Goal: Task Accomplishment & Management: Manage account settings

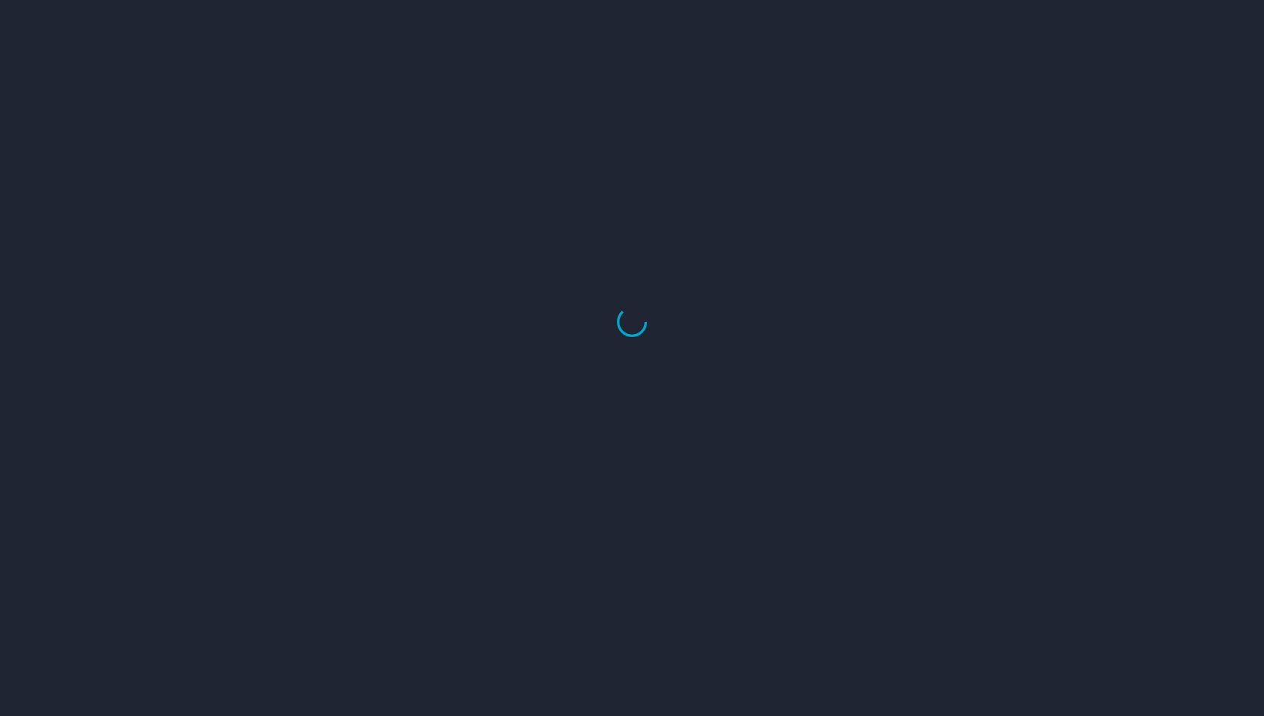
select select "US"
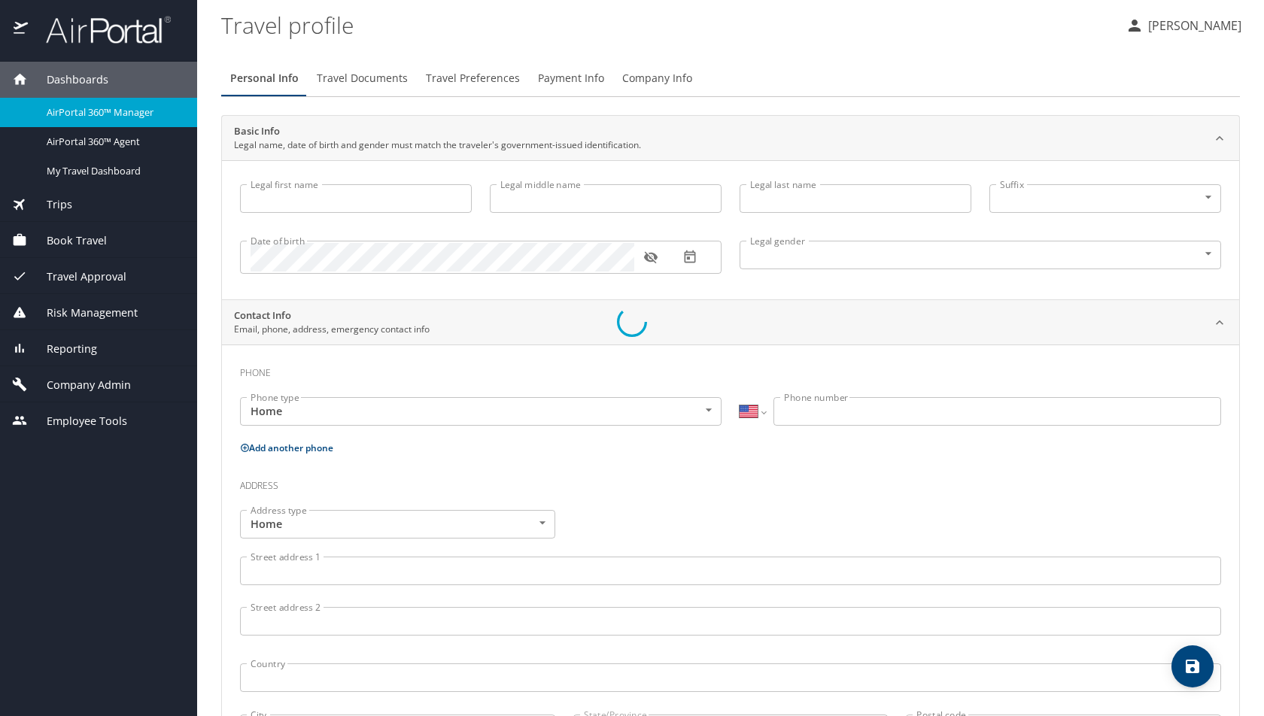
type input "Luke"
type input "Crismon"
type input "Beachley"
type input "Undisclosed"
type input "[PERSON_NAME]"
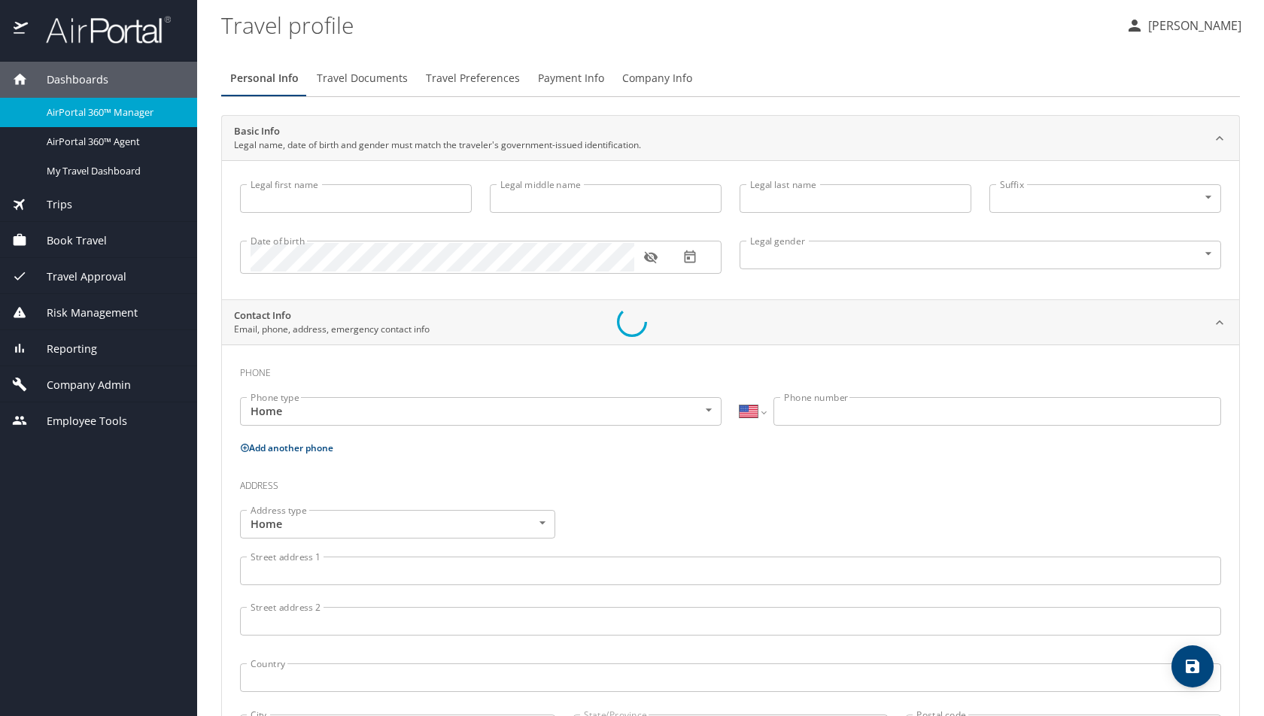
type input "[PERSON_NAME]"
type input "[PHONE_NUMBER]"
select select "US"
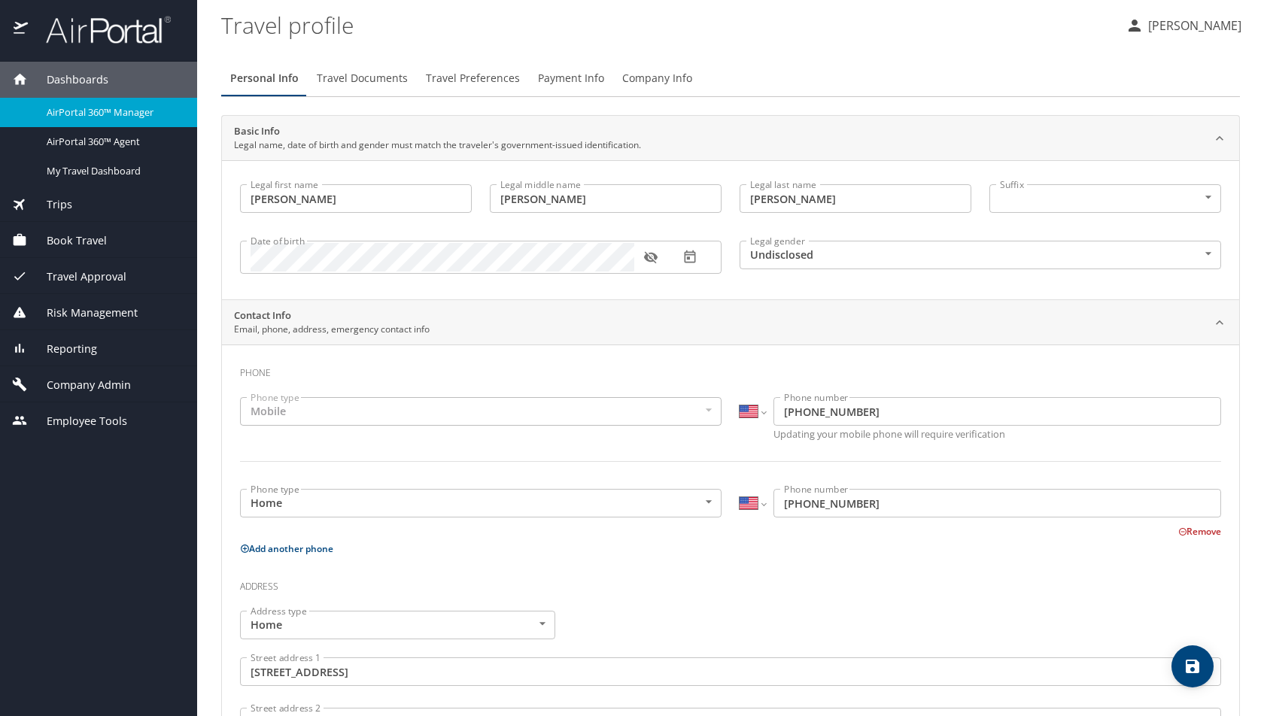
click at [84, 117] on span "AirPortal 360™ Manager" at bounding box center [113, 112] width 132 height 14
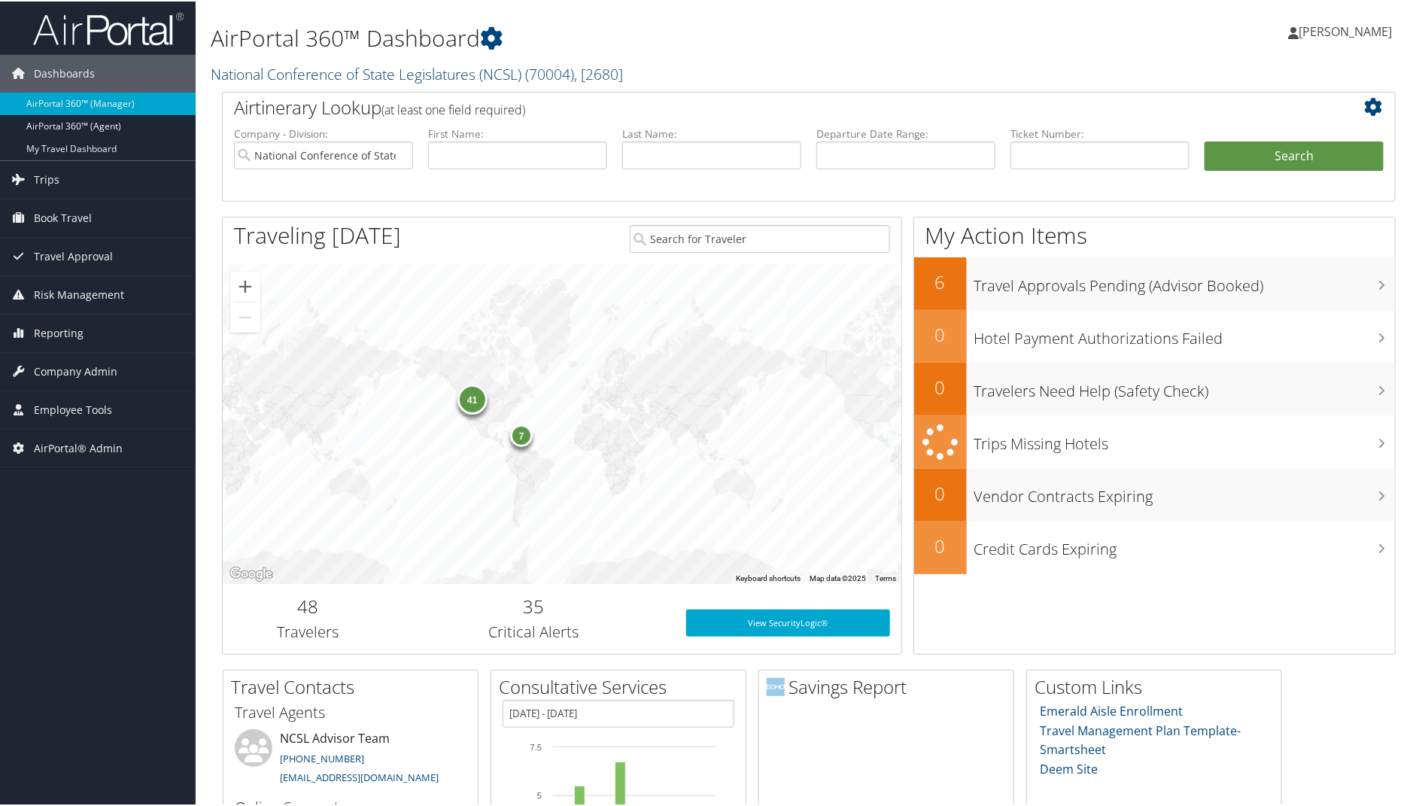
click at [262, 68] on link "National Conference of State Legislatures (NCSL) ( 70004 ) , [ 2680 ]" at bounding box center [417, 72] width 412 height 20
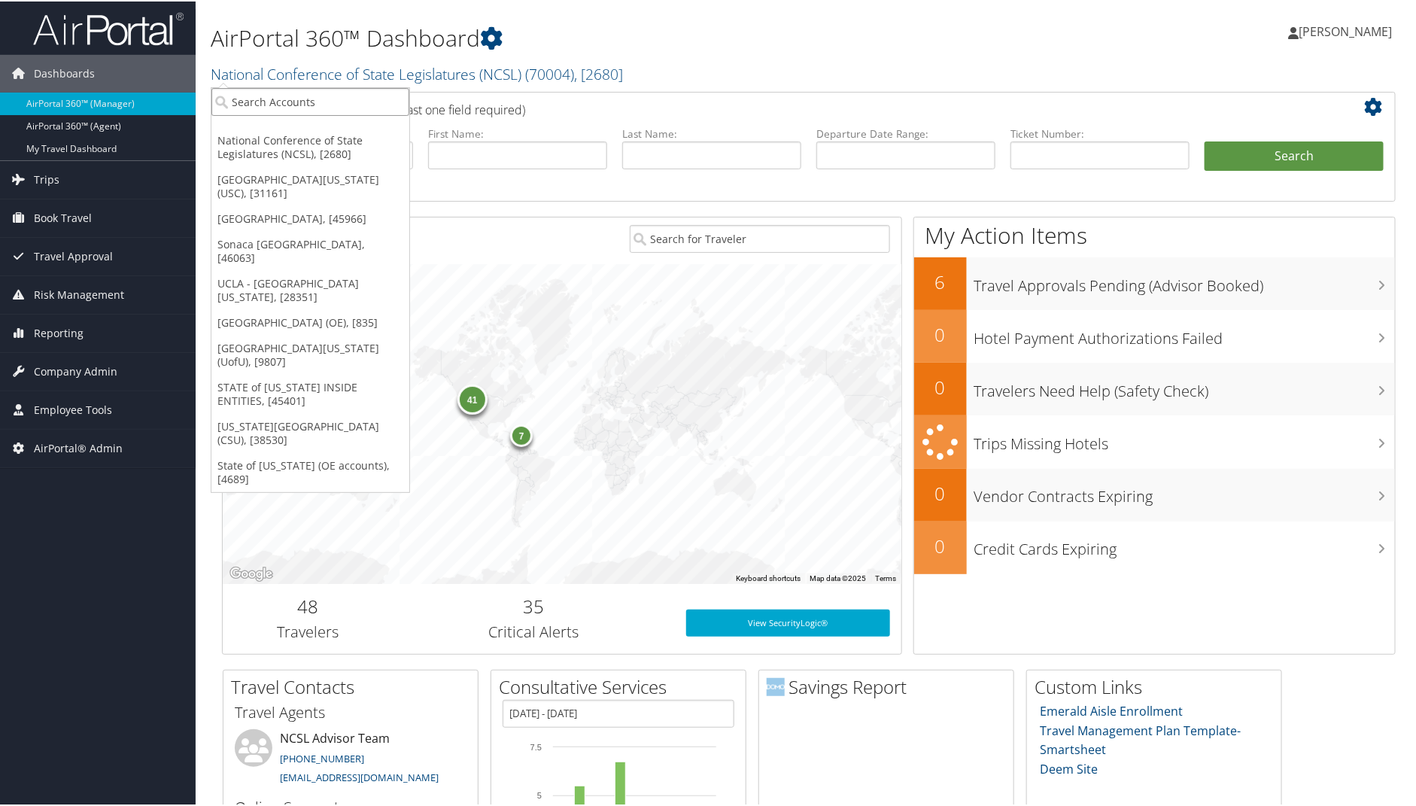
click at [251, 93] on input "search" at bounding box center [310, 101] width 198 height 28
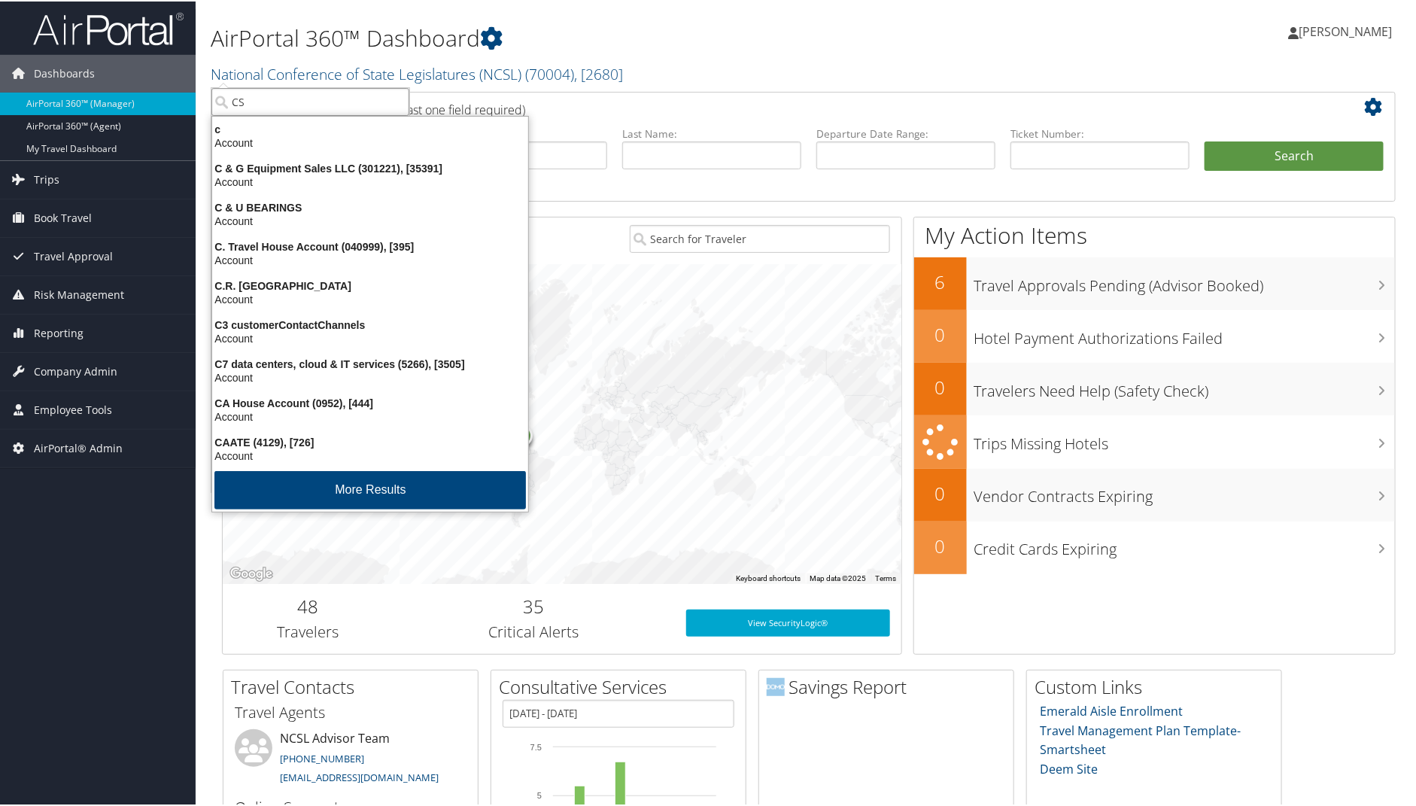
type input "CSU"
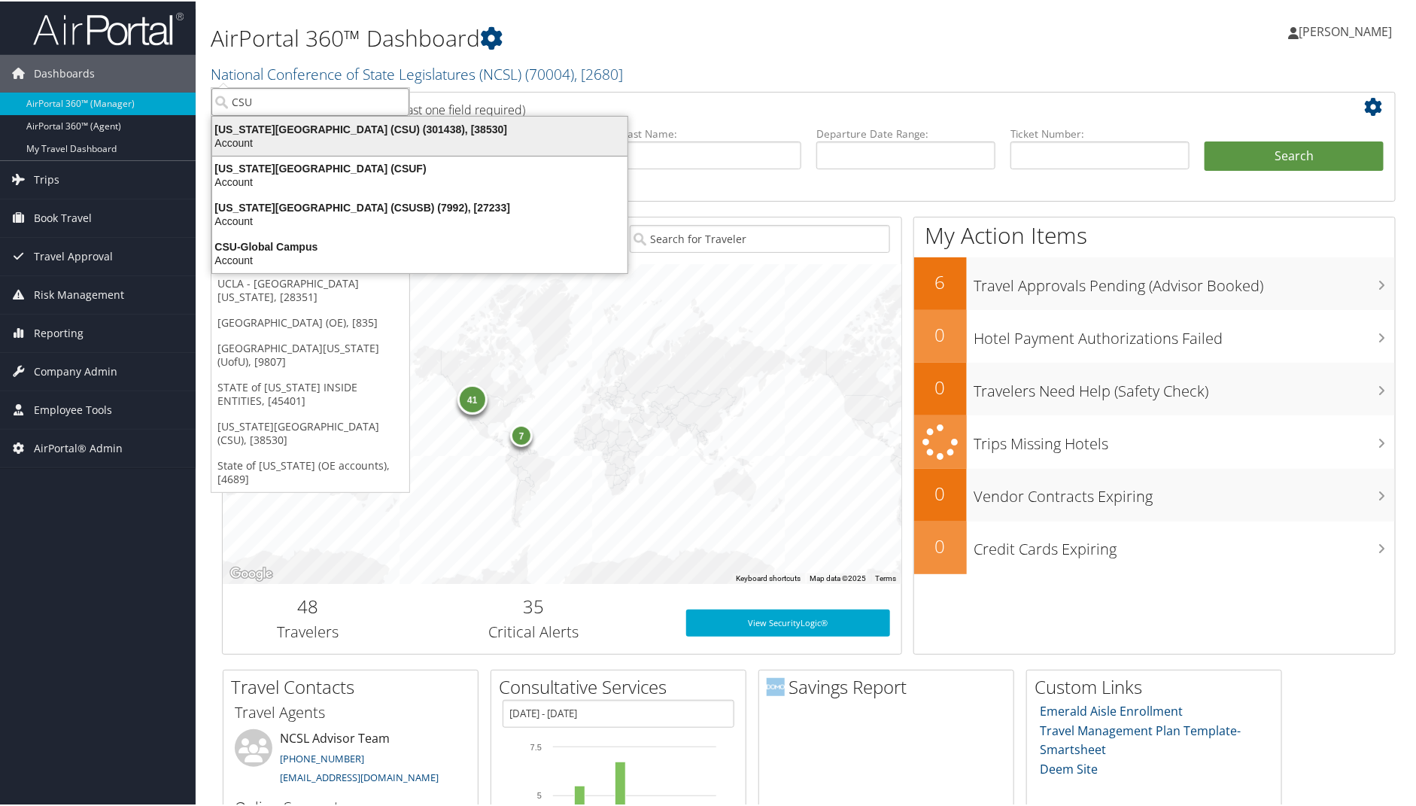
click at [282, 135] on div "Account" at bounding box center [419, 142] width 433 height 14
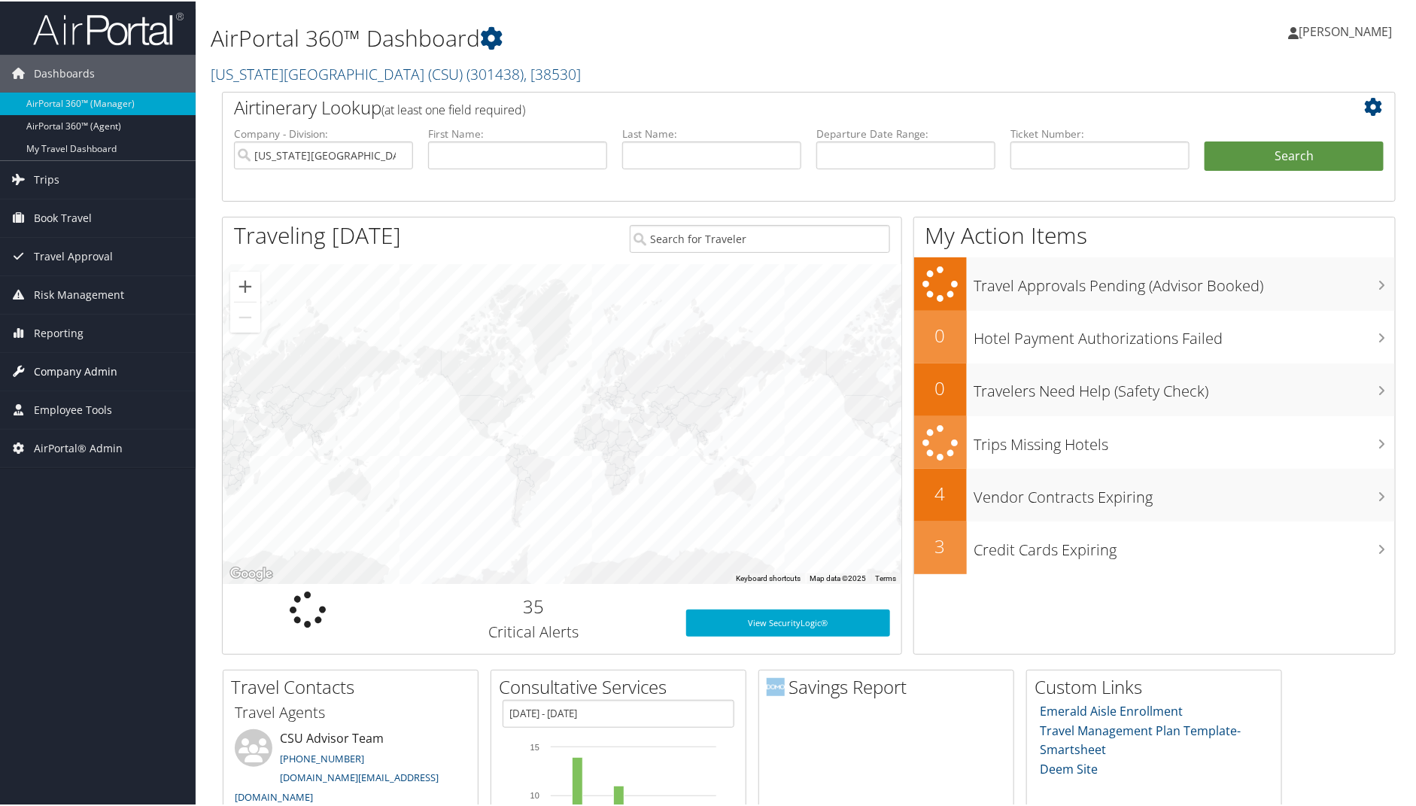
click at [64, 363] on span "Company Admin" at bounding box center [76, 370] width 84 height 38
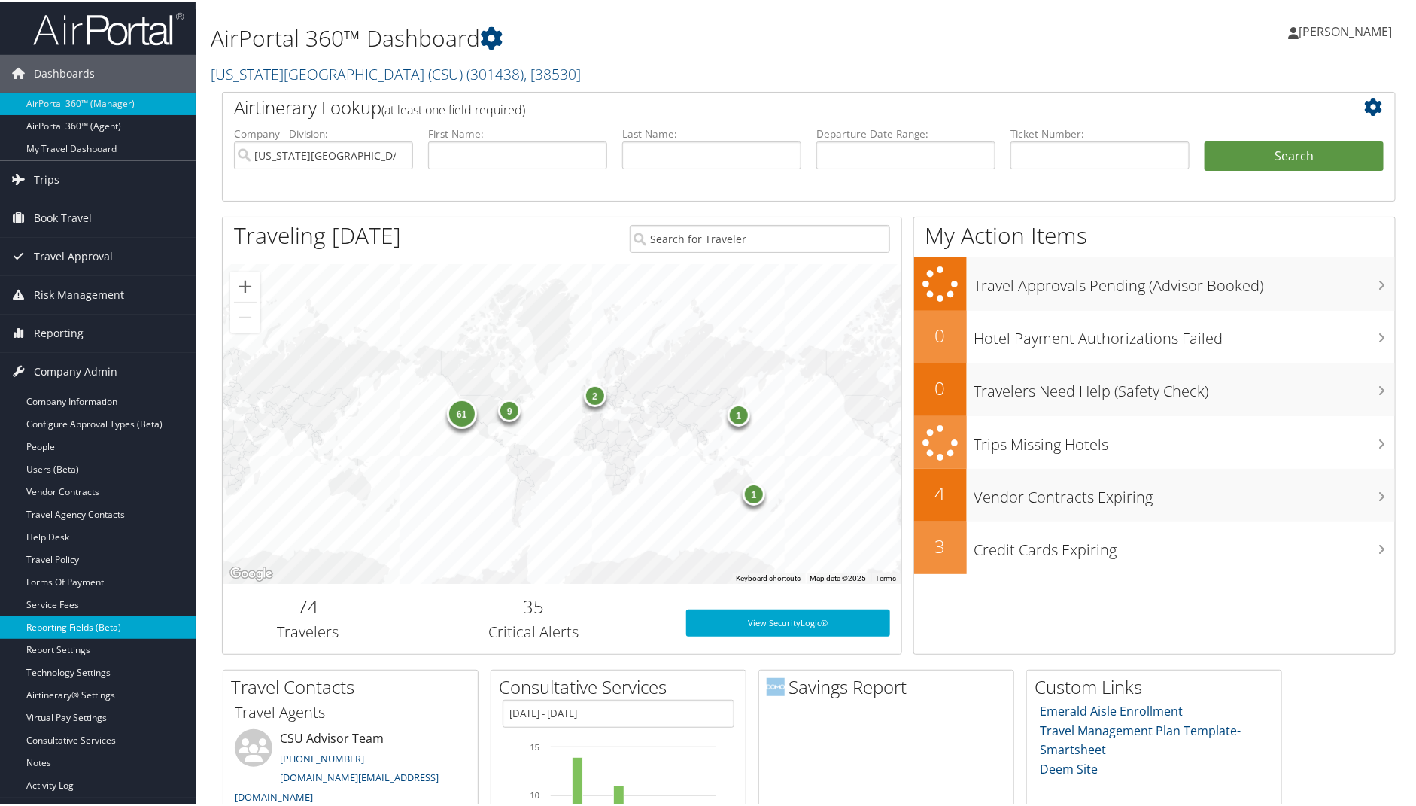
click at [65, 619] on link "Reporting Fields (Beta)" at bounding box center [98, 626] width 196 height 23
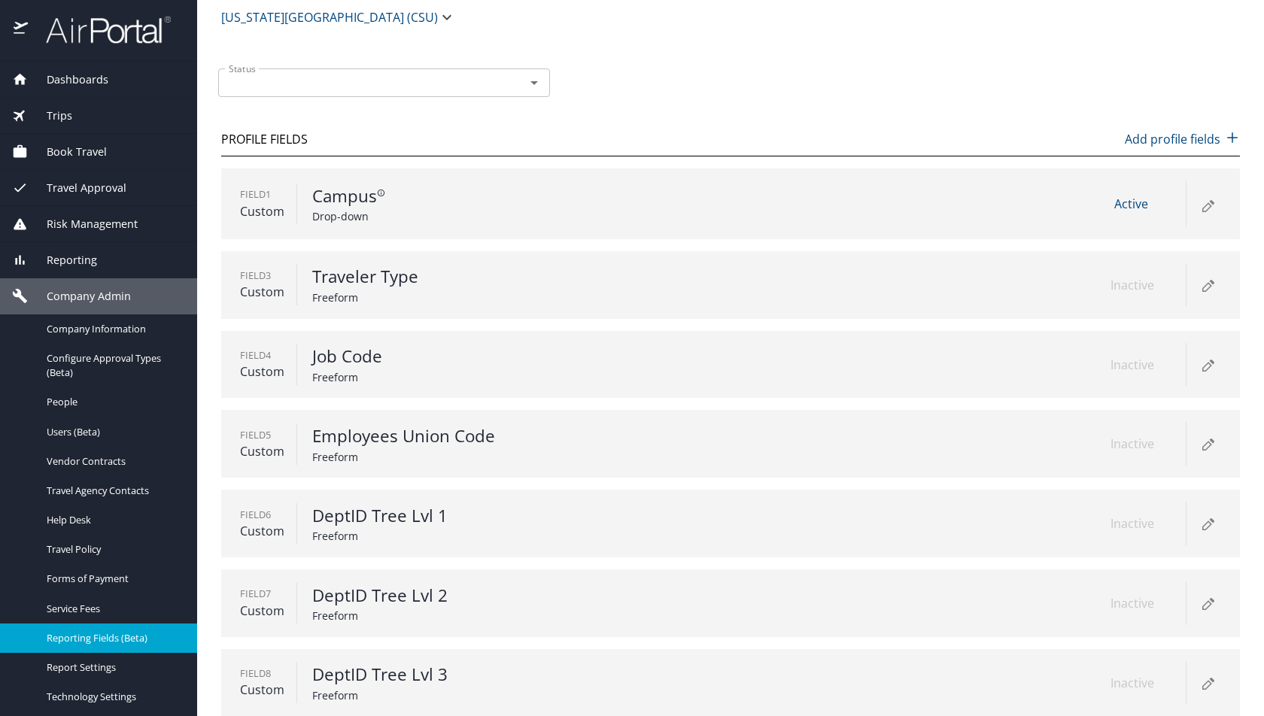
scroll to position [47, 0]
click at [651, 208] on div "Field 1 Custom Campus Drop-down Active" at bounding box center [730, 202] width 1019 height 71
click at [1211, 206] on icon at bounding box center [1207, 203] width 18 height 18
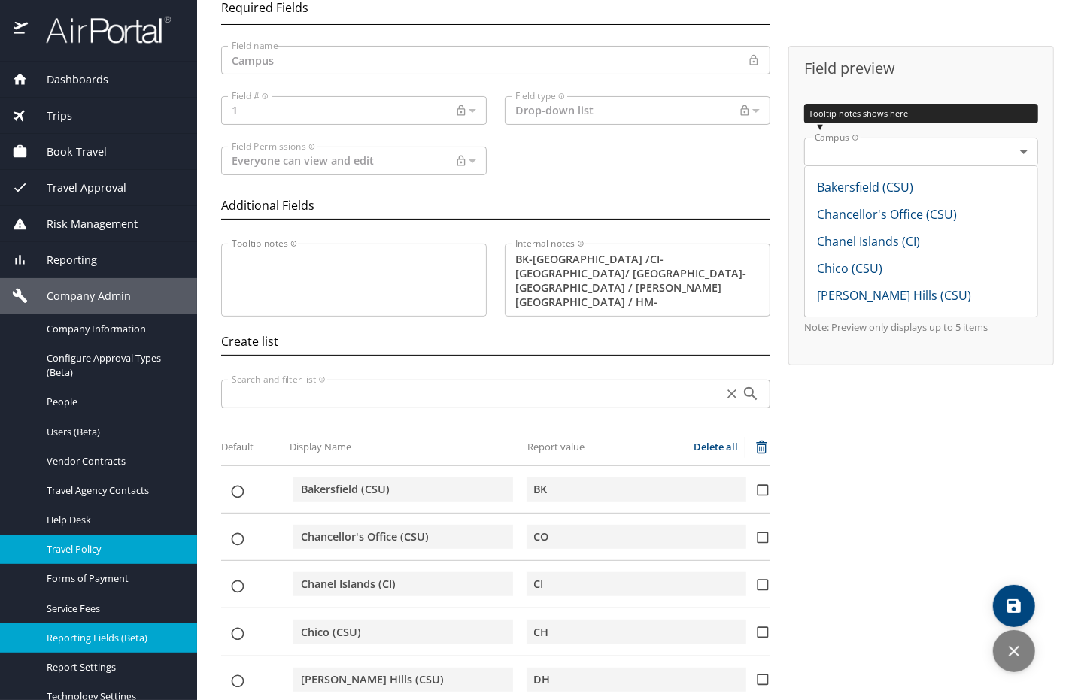
scroll to position [68, 0]
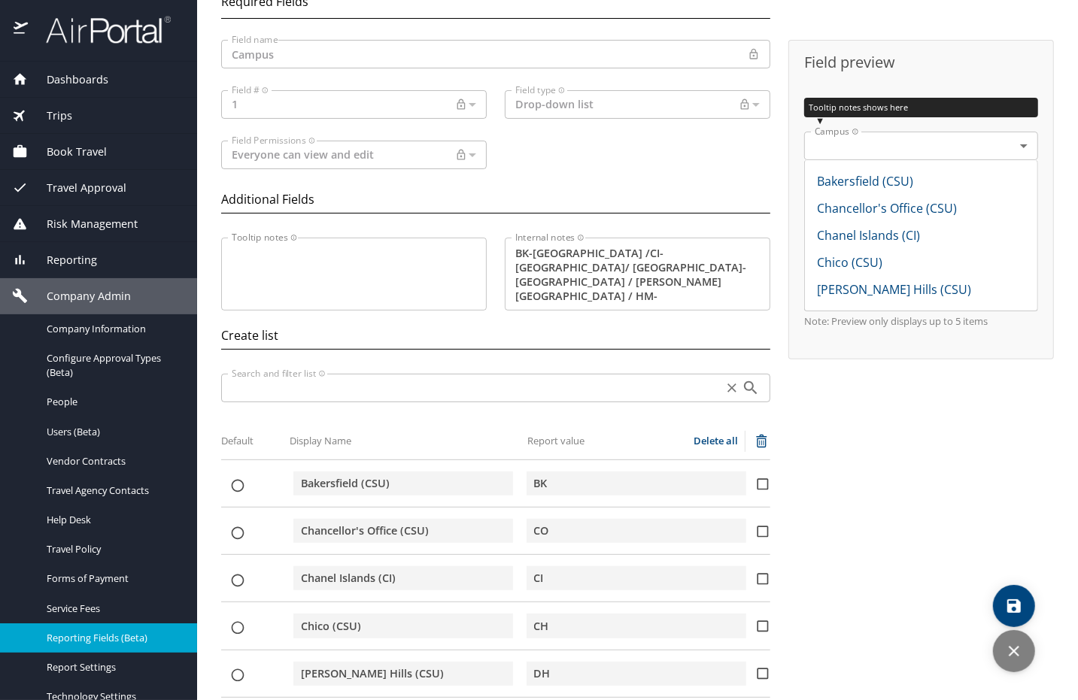
click at [88, 76] on span "Dashboards" at bounding box center [68, 79] width 80 height 17
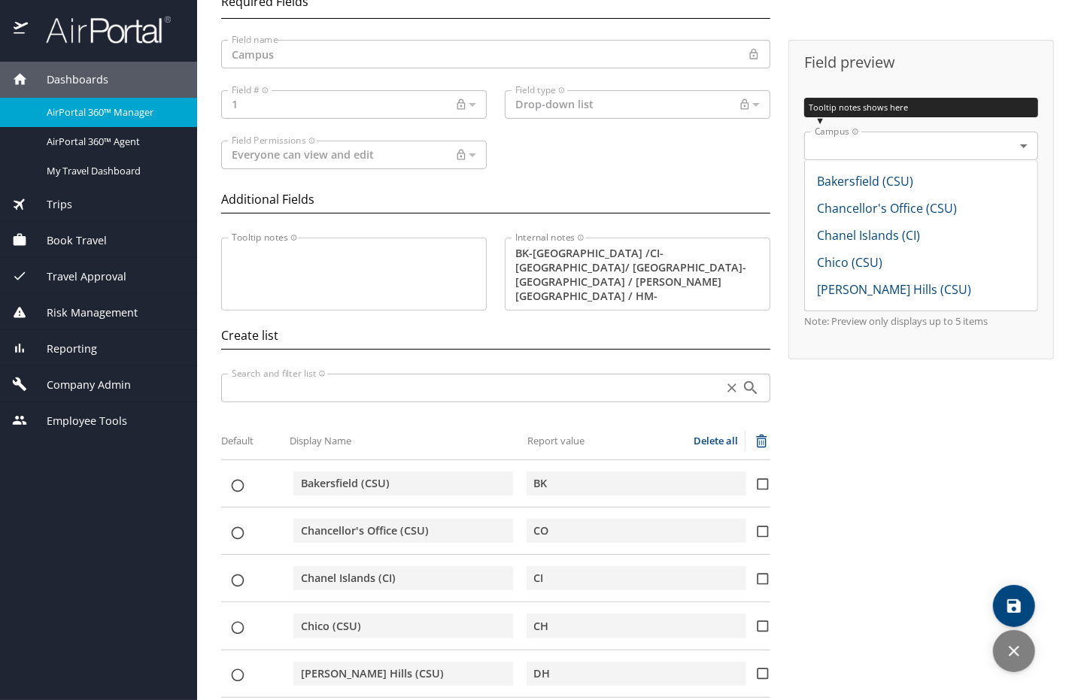
click at [95, 111] on span "AirPortal 360™ Manager" at bounding box center [113, 112] width 132 height 14
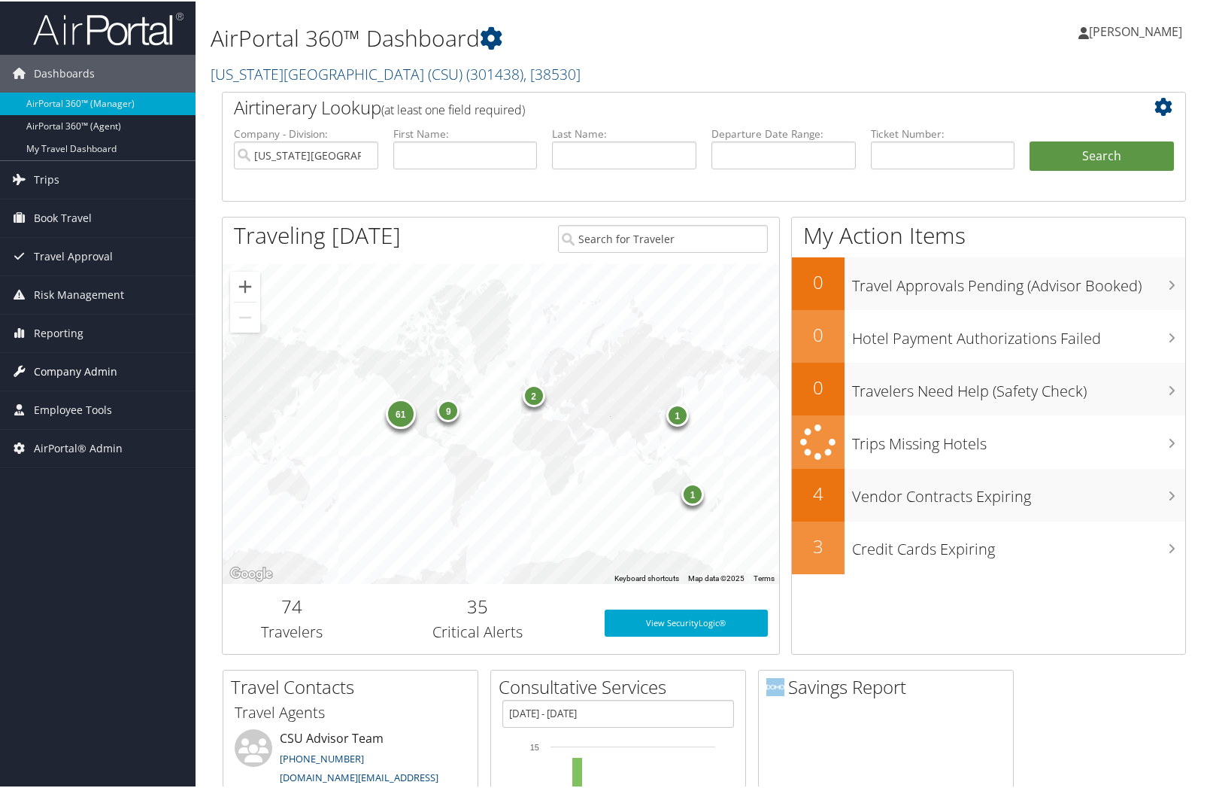
click at [66, 366] on span "Company Admin" at bounding box center [76, 370] width 84 height 38
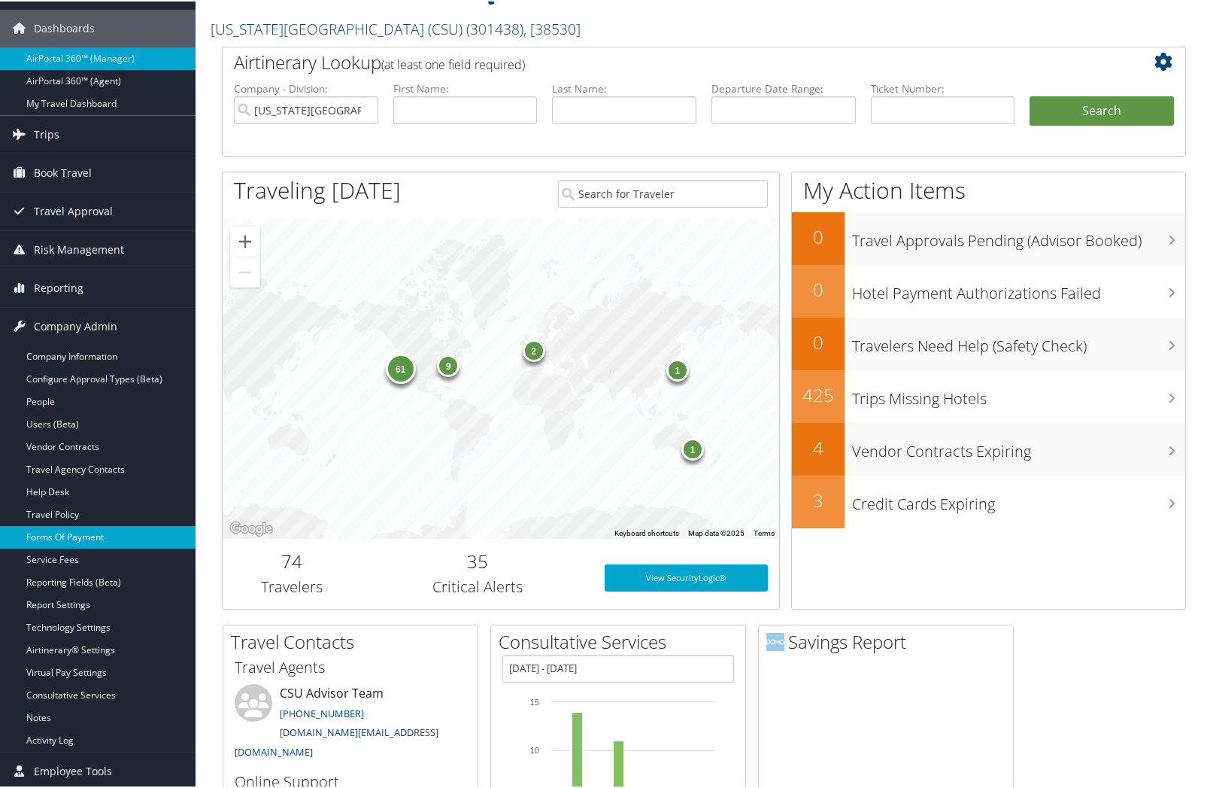
scroll to position [47, 0]
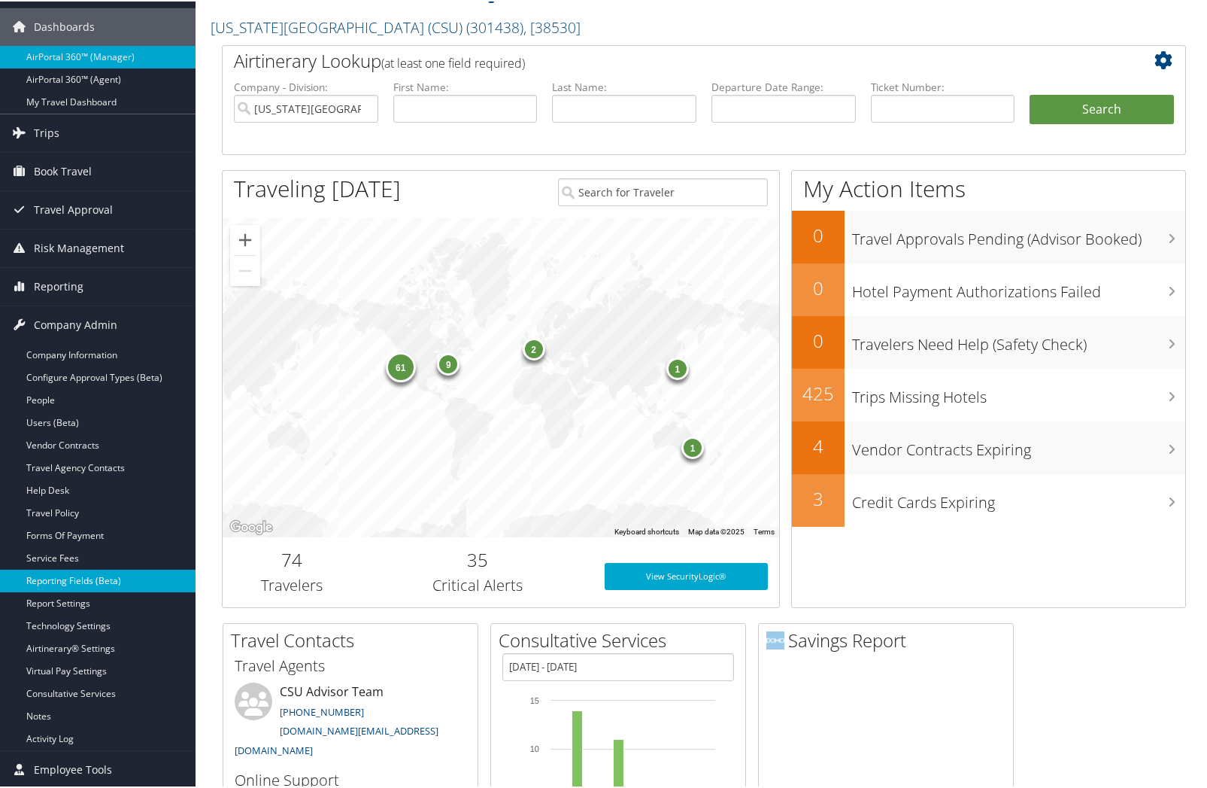
click at [84, 577] on link "Reporting Fields (Beta)" at bounding box center [98, 579] width 196 height 23
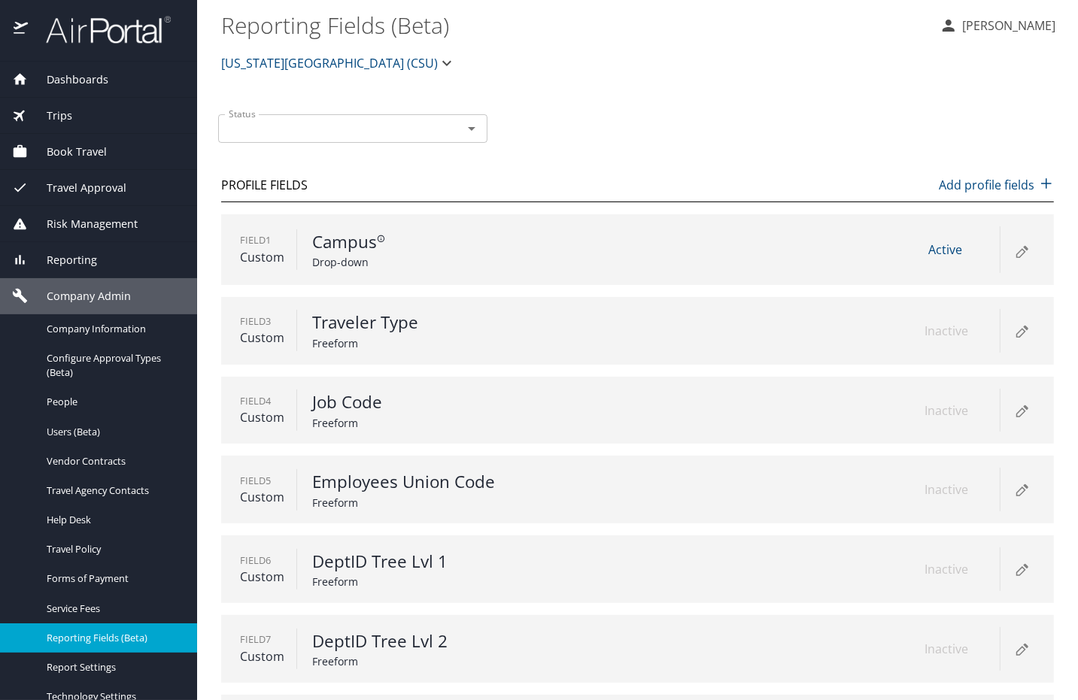
click at [1016, 248] on icon at bounding box center [1022, 250] width 18 height 18
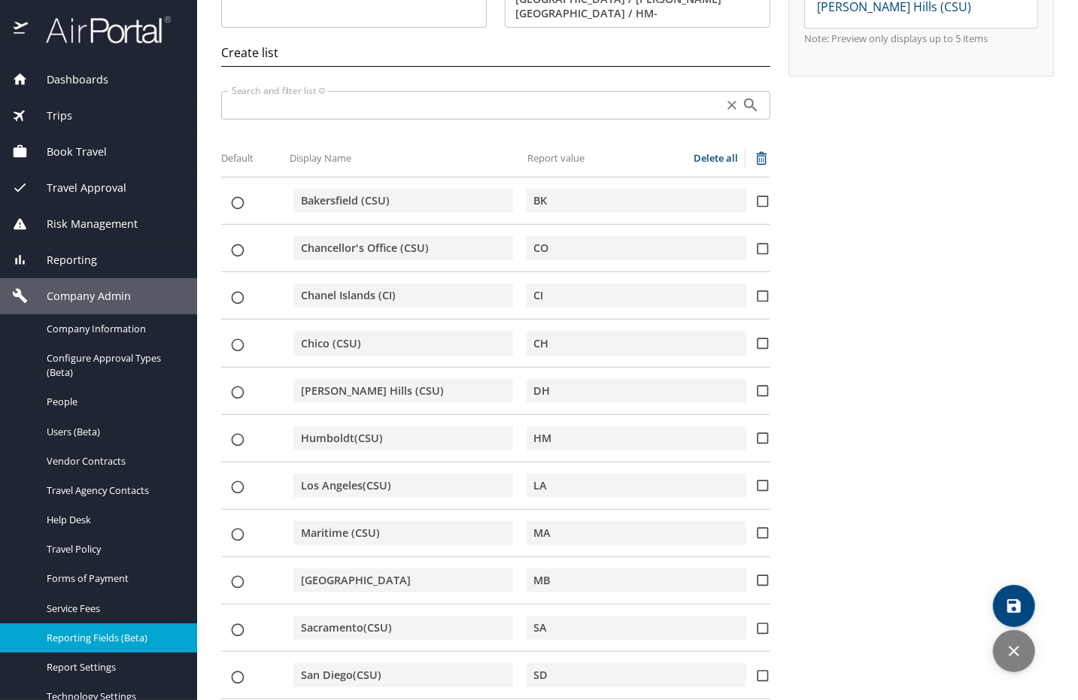
scroll to position [357, 0]
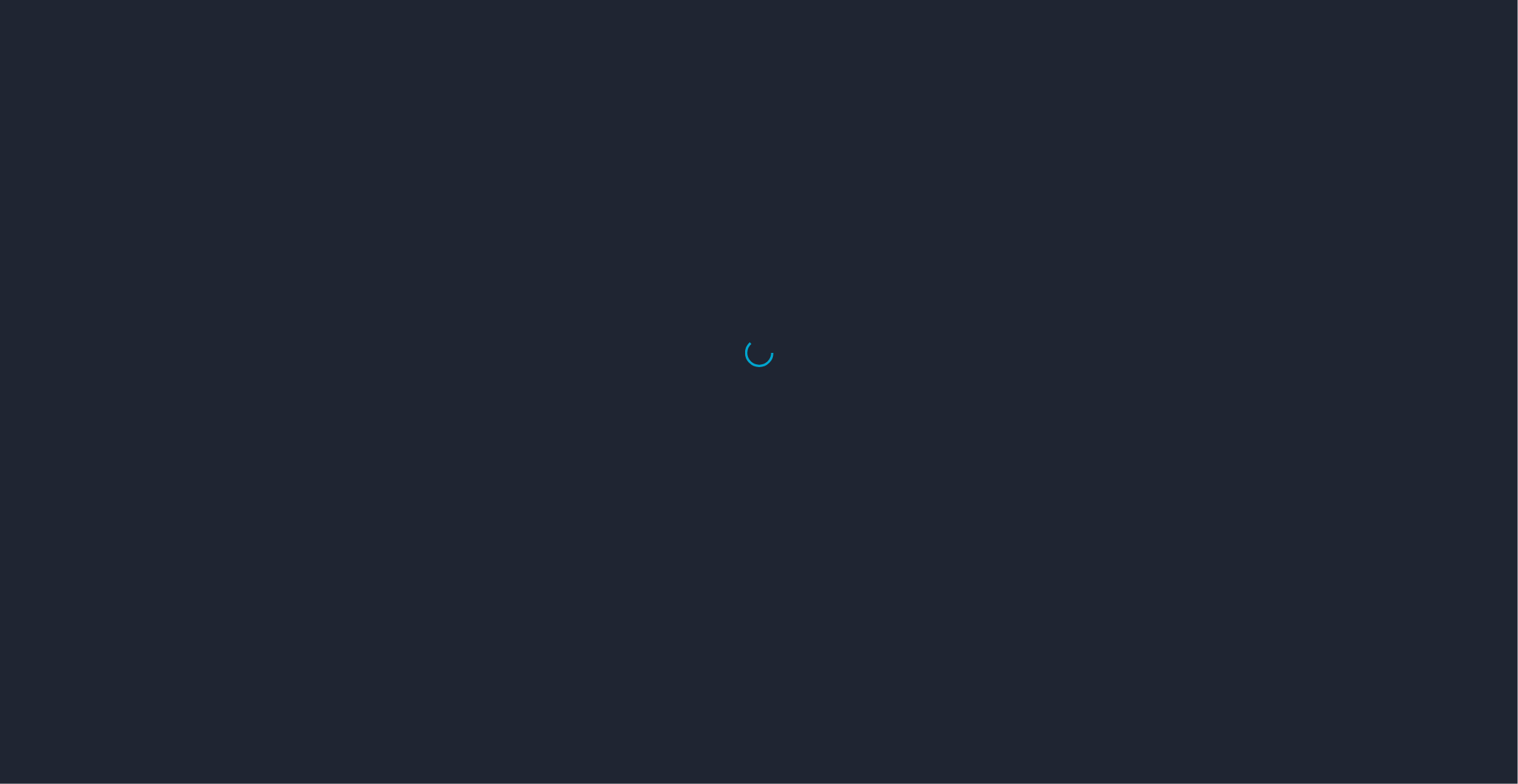
select select "US"
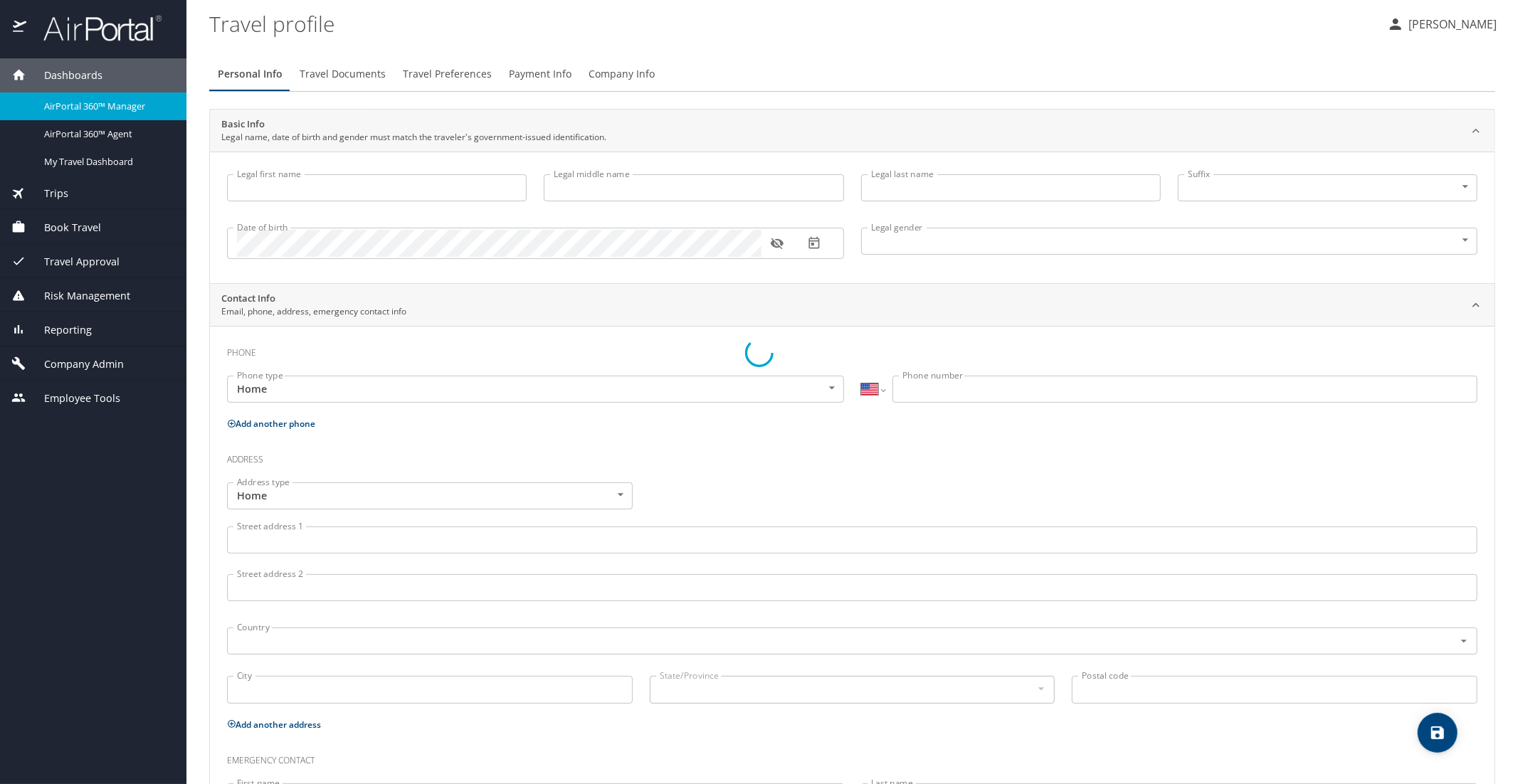
type input "[PERSON_NAME]"
type input "Undisclosed"
type input "[PERSON_NAME]"
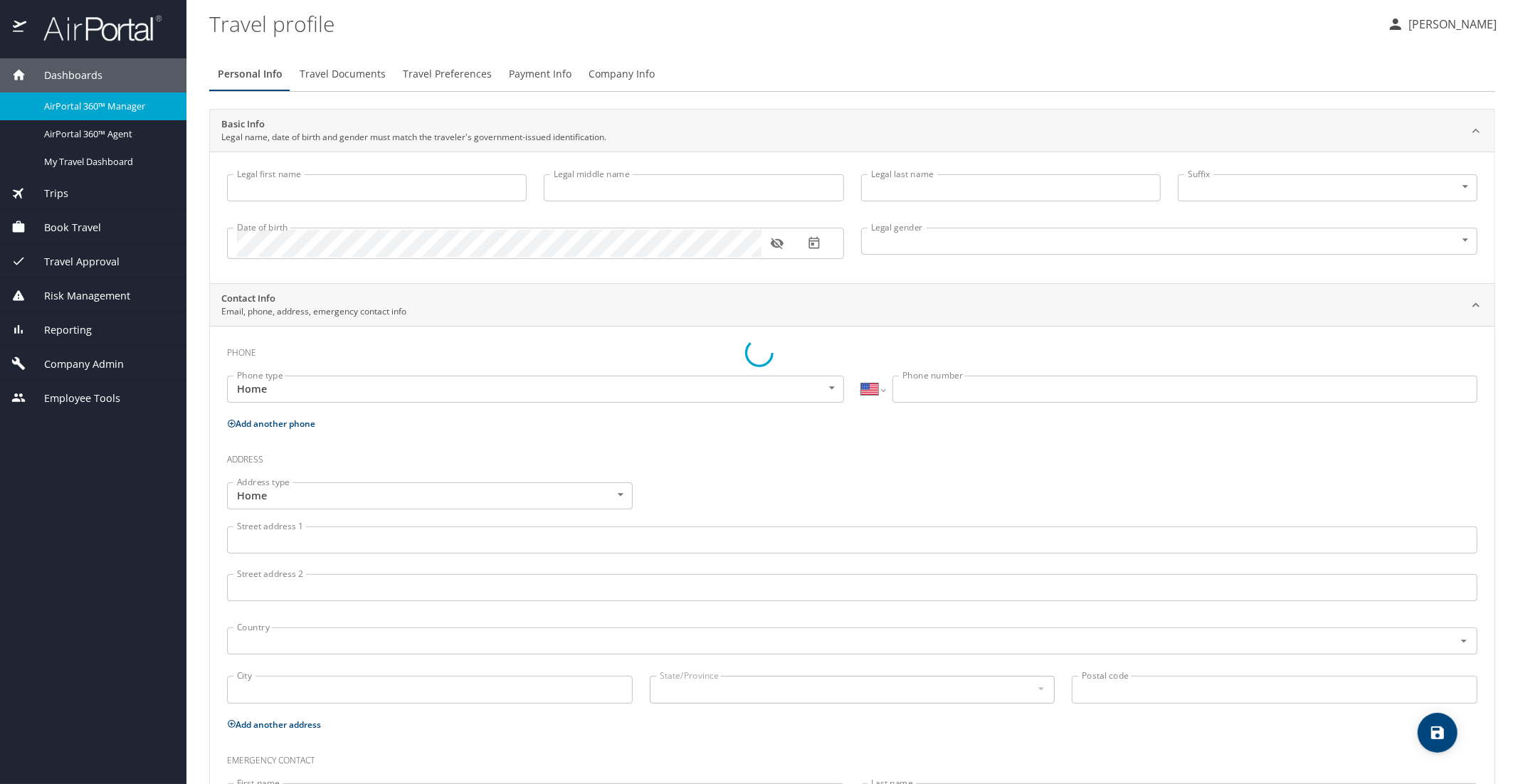
type input "[PERSON_NAME]"
type input "[PHONE_NUMBER]"
select select "US"
